Goal: Navigation & Orientation: Understand site structure

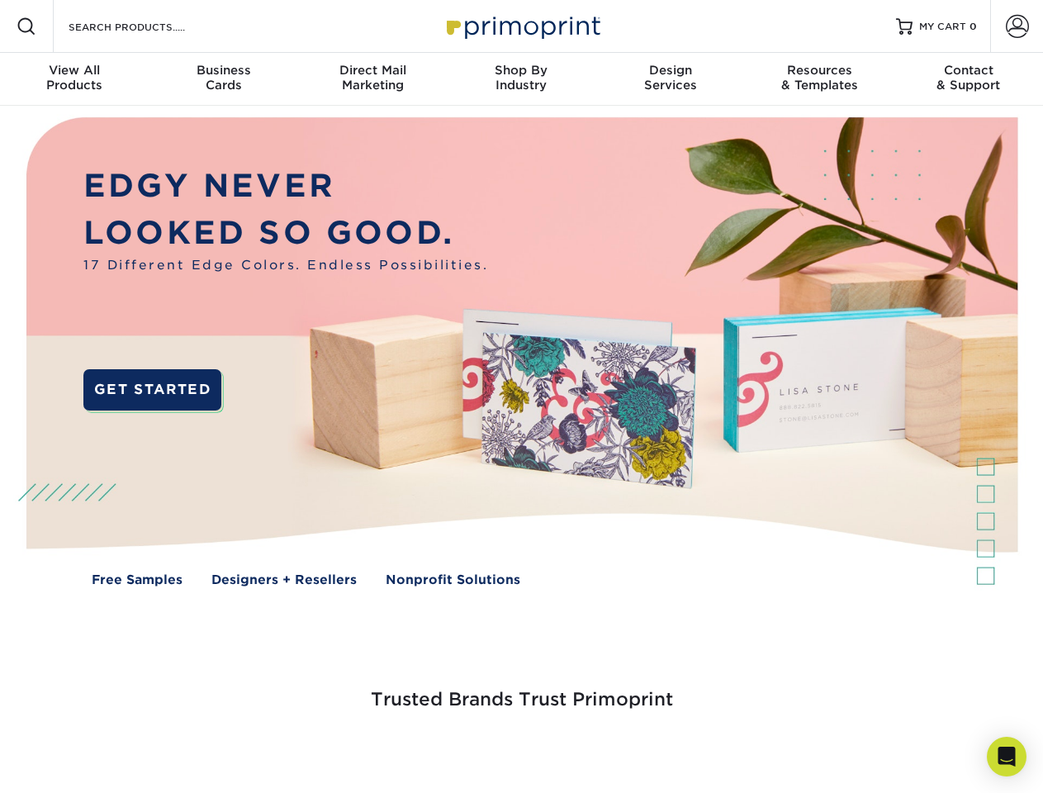
click at [1016, 26] on span at bounding box center [1017, 26] width 23 height 23
click at [74, 79] on div "View All Products" at bounding box center [74, 78] width 149 height 30
click at [223, 79] on div "Business Cards" at bounding box center [223, 78] width 149 height 30
click at [372, 79] on div "Direct Mail Marketing" at bounding box center [372, 78] width 149 height 30
click at [521, 79] on div "Shop By Industry" at bounding box center [521, 78] width 149 height 30
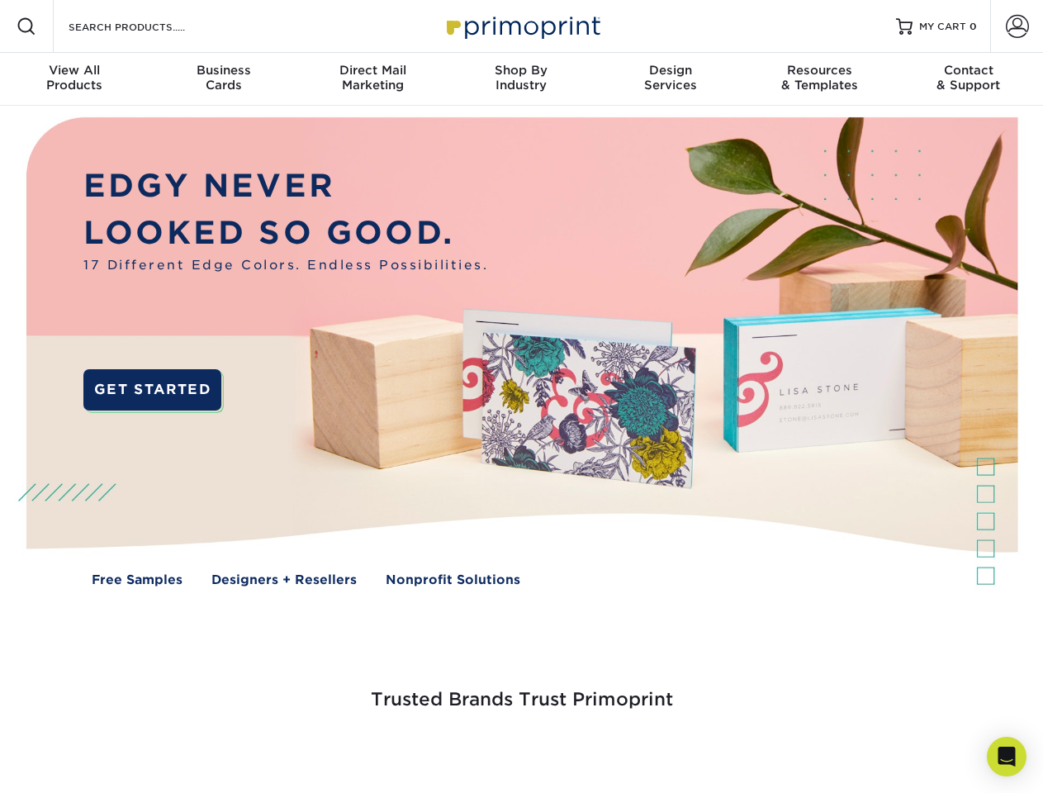
click at [670, 79] on div "Design Services" at bounding box center [670, 78] width 149 height 30
click at [819, 79] on div "Resources & Templates" at bounding box center [819, 78] width 149 height 30
click at [968, 79] on div "Contact & Support" at bounding box center [968, 78] width 149 height 30
click at [1006, 756] on icon "Open Intercom Messenger" at bounding box center [1006, 756] width 17 height 20
